Goal: Task Accomplishment & Management: Complete application form

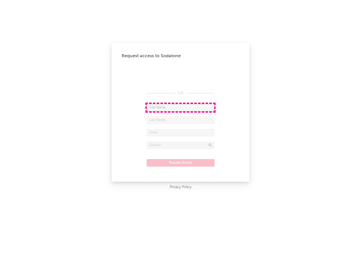
click at [181, 107] on input "text" at bounding box center [181, 108] width 68 height 8
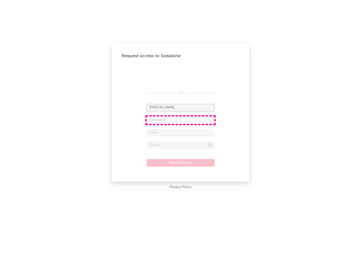
type input "[PERSON_NAME]"
click at [181, 120] on input "text" at bounding box center [181, 120] width 68 height 8
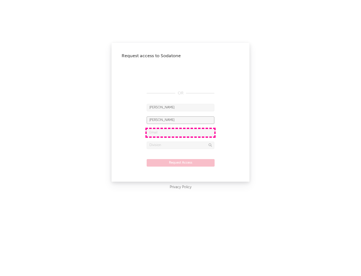
type input "[PERSON_NAME]"
click at [181, 133] on input "text" at bounding box center [181, 133] width 68 height 8
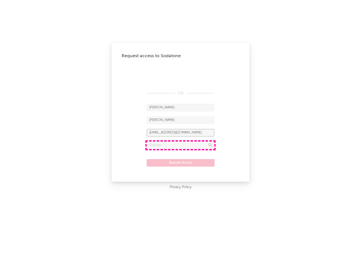
type input "[EMAIL_ADDRESS][DOMAIN_NAME]"
click at [181, 145] on input "text" at bounding box center [181, 146] width 68 height 8
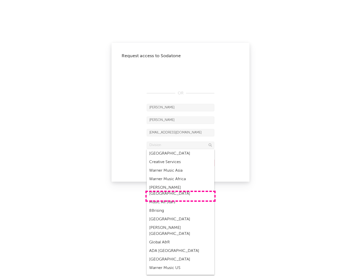
click at [181, 198] on div "Music All Stars" at bounding box center [181, 202] width 68 height 9
type input "Music All Stars"
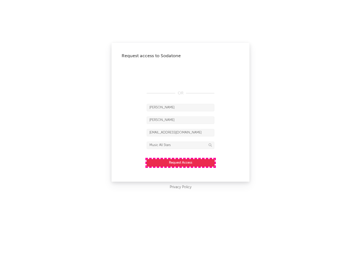
click at [181, 163] on button "Request Access" at bounding box center [181, 163] width 68 height 8
